Goal: Transaction & Acquisition: Purchase product/service

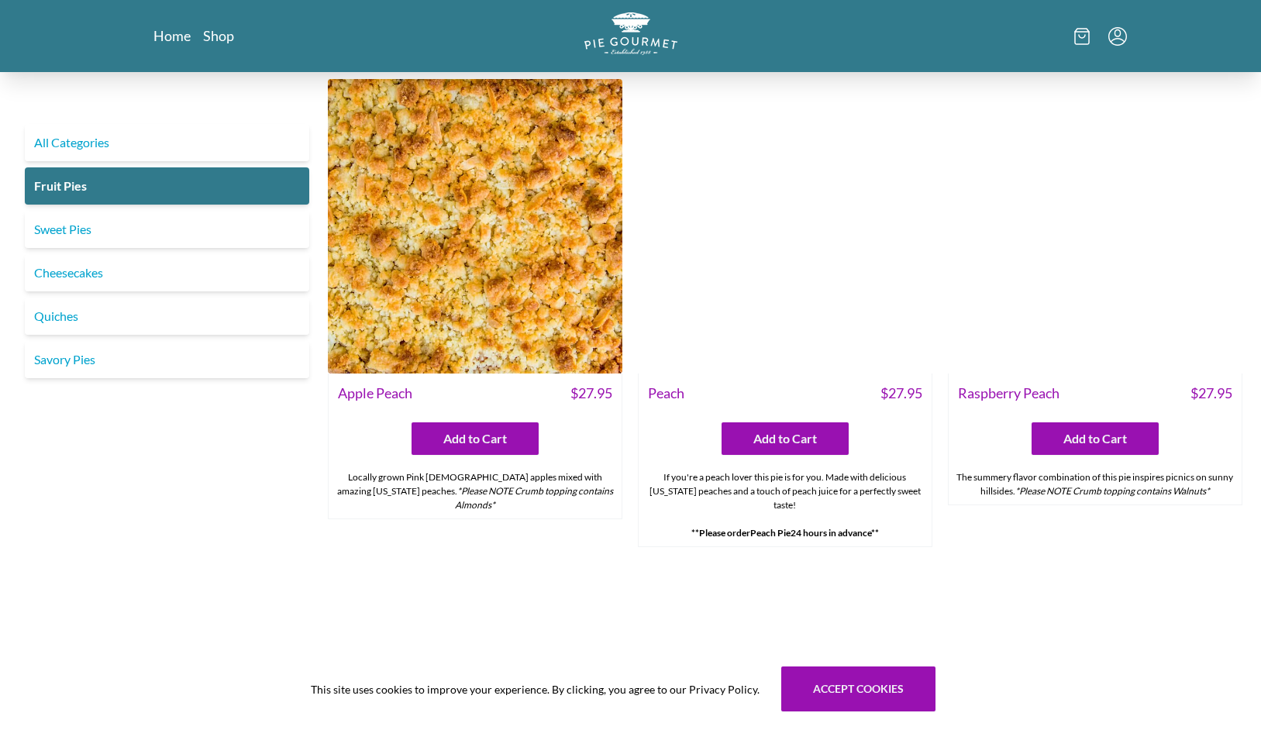
scroll to position [883, 0]
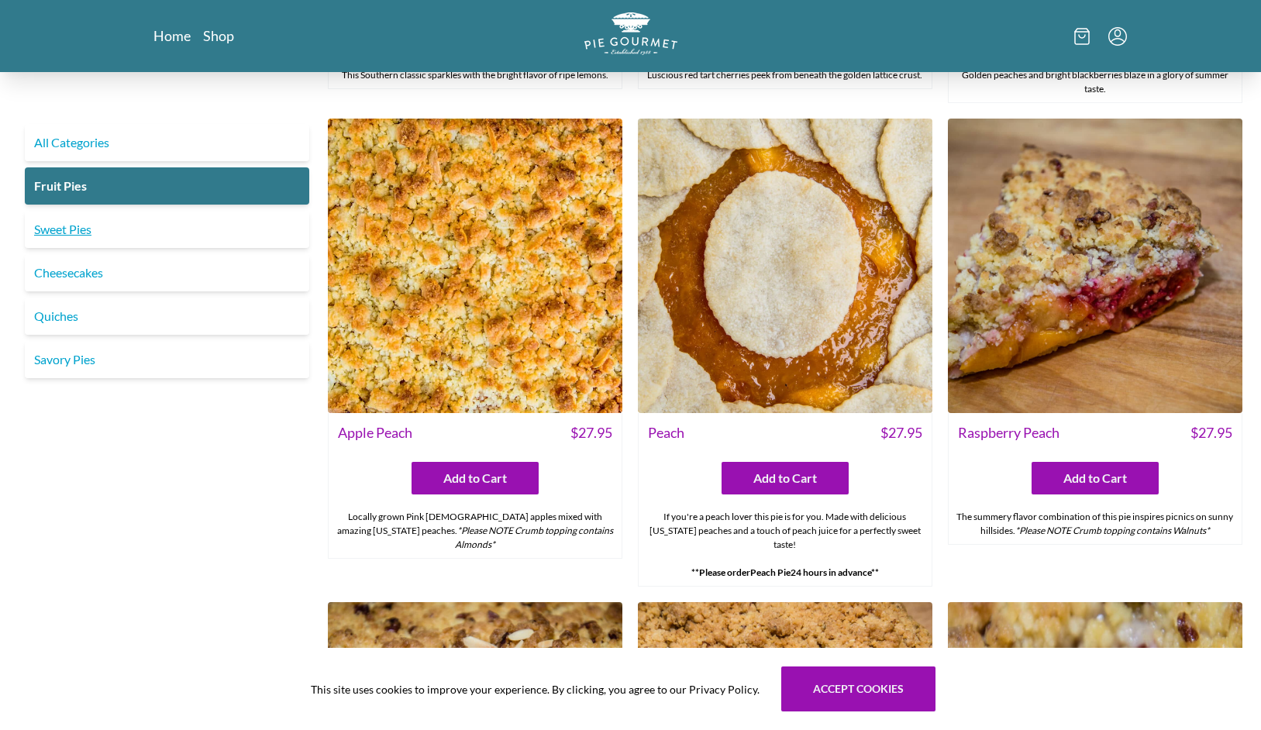
click at [74, 222] on link "Sweet Pies" at bounding box center [167, 229] width 284 height 37
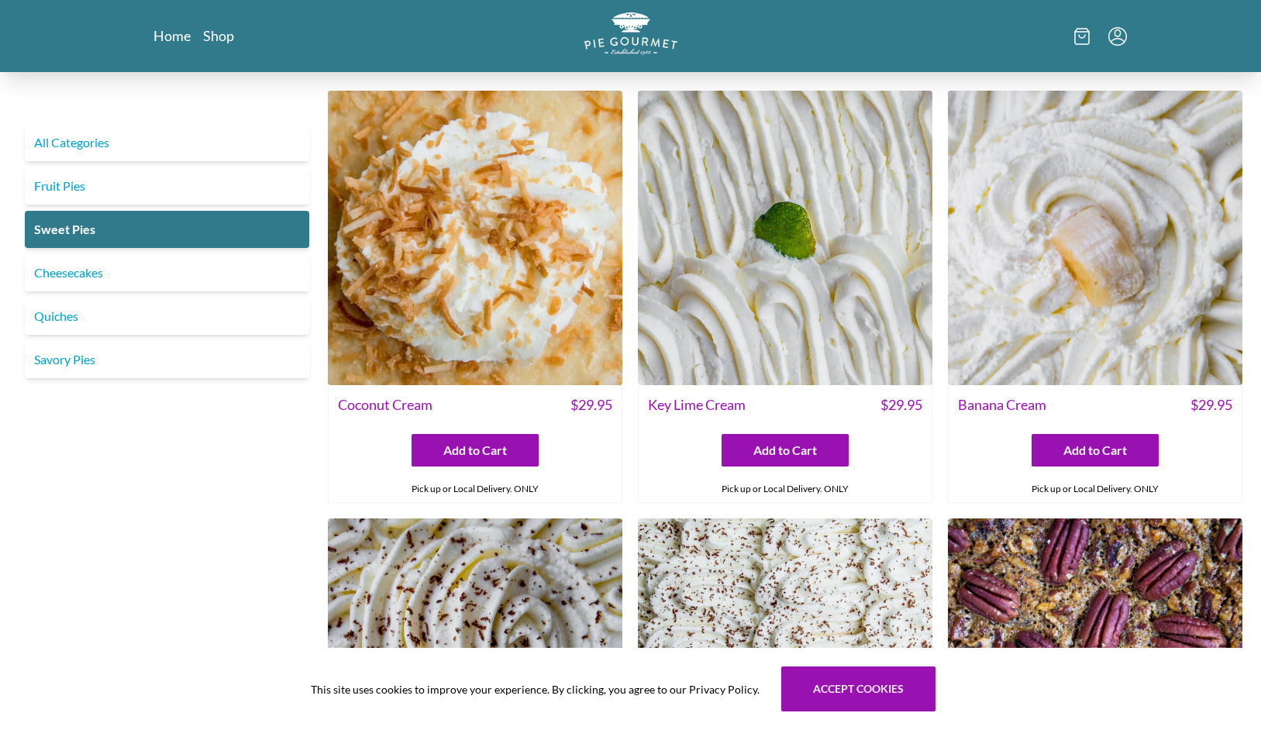
click at [1037, 297] on img at bounding box center [1095, 238] width 294 height 294
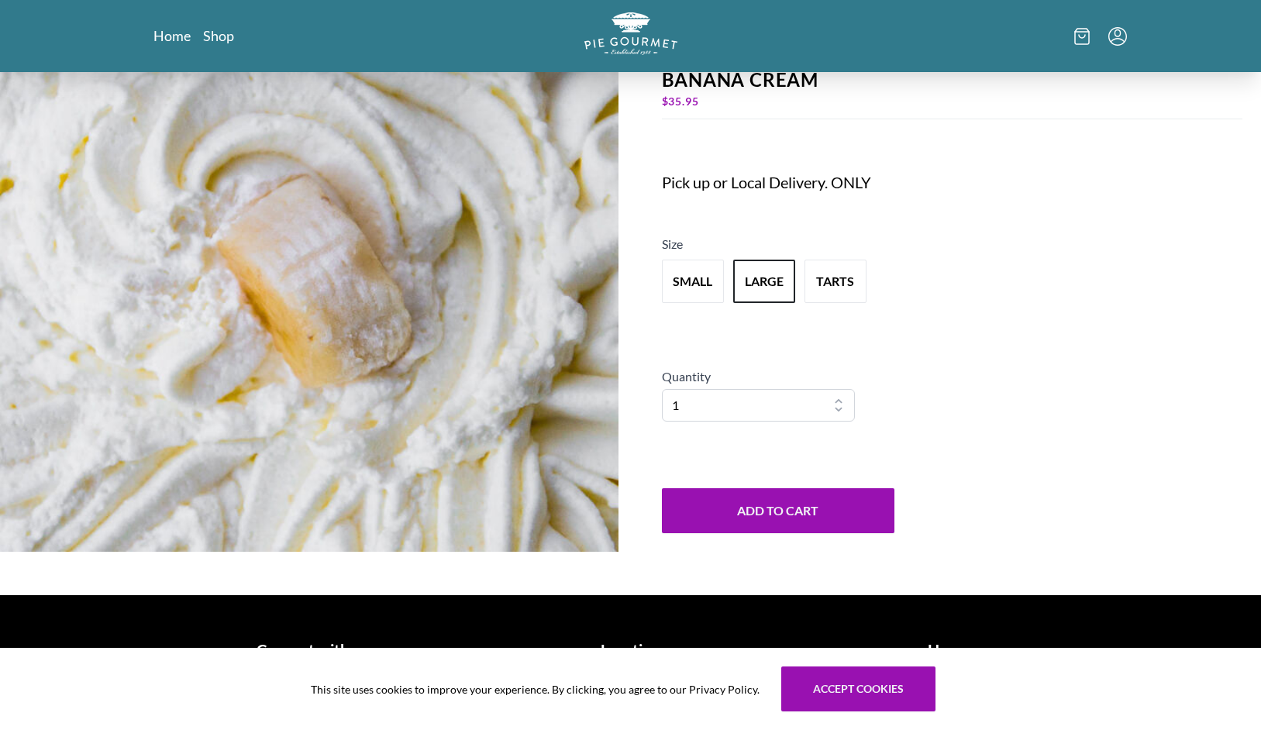
scroll to position [163, 0]
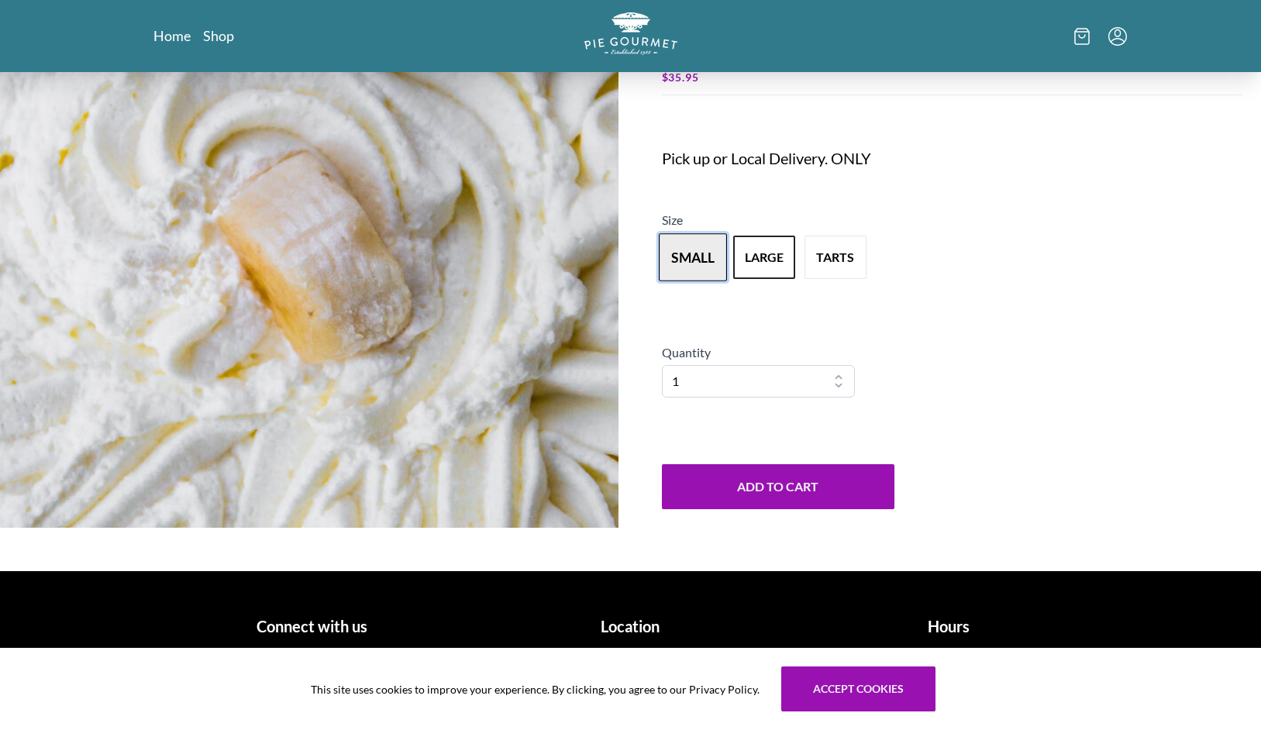
click at [678, 258] on button "small" at bounding box center [693, 257] width 68 height 48
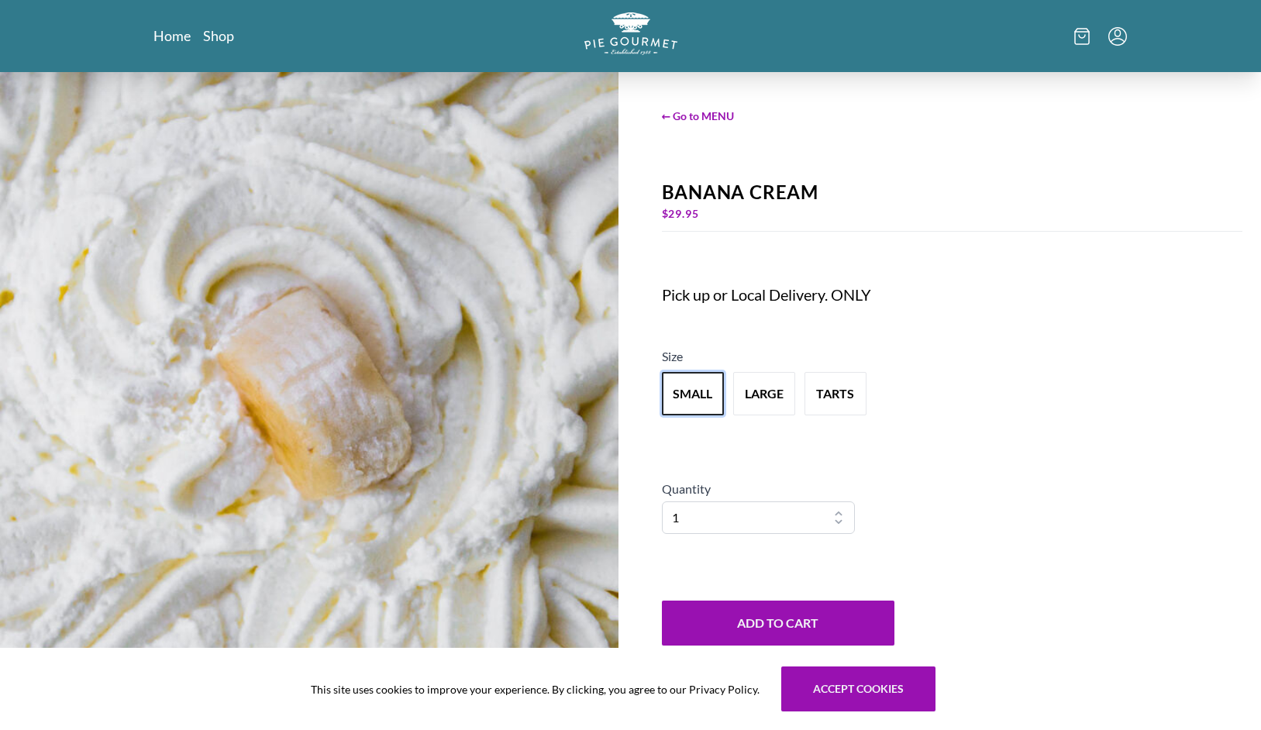
scroll to position [0, 0]
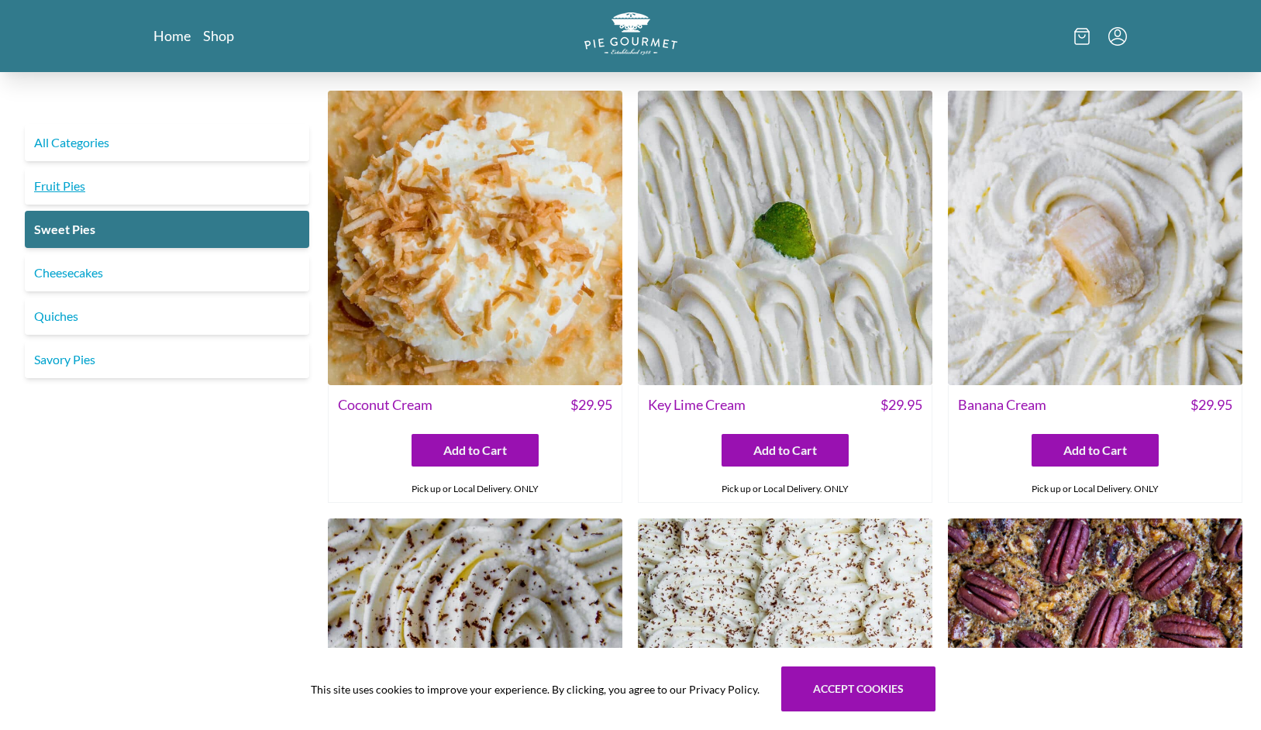
click at [146, 192] on link "Fruit Pies" at bounding box center [167, 185] width 284 height 37
